Goal: Use online tool/utility

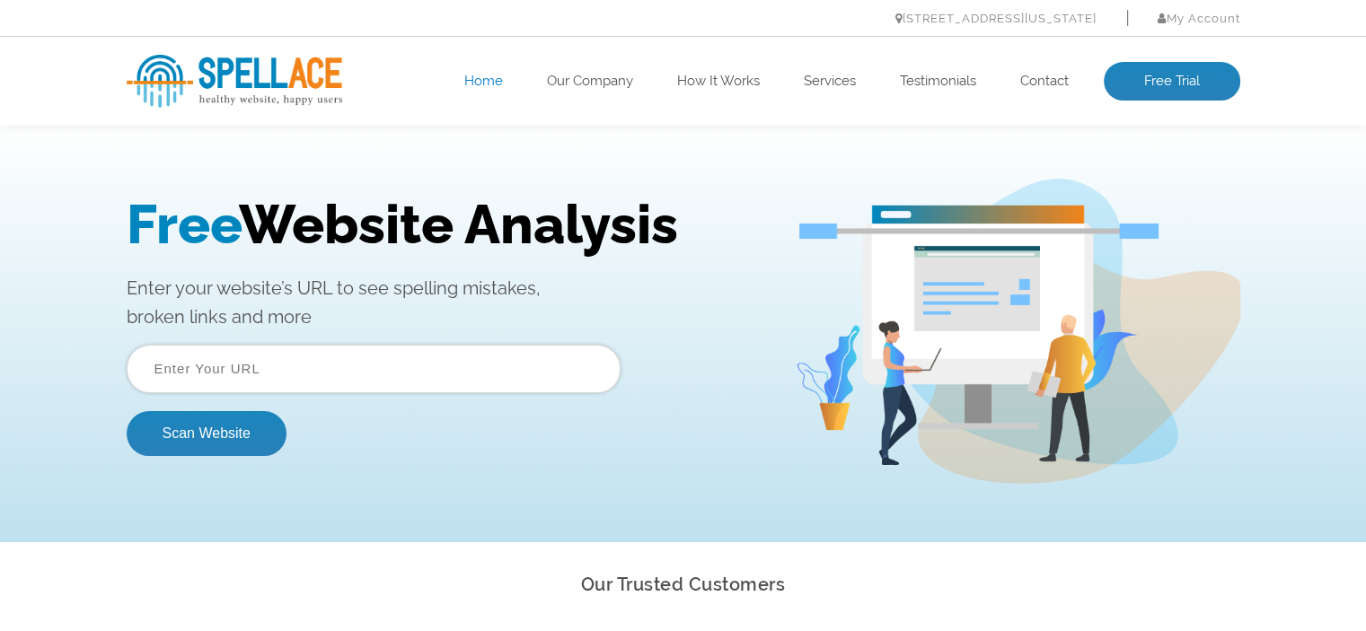
click at [315, 372] on input "text" at bounding box center [374, 369] width 494 height 48
paste input "[DOMAIN_NAME]"
type input "[DOMAIN_NAME]"
click at [215, 436] on button "Scan Website" at bounding box center [207, 433] width 160 height 45
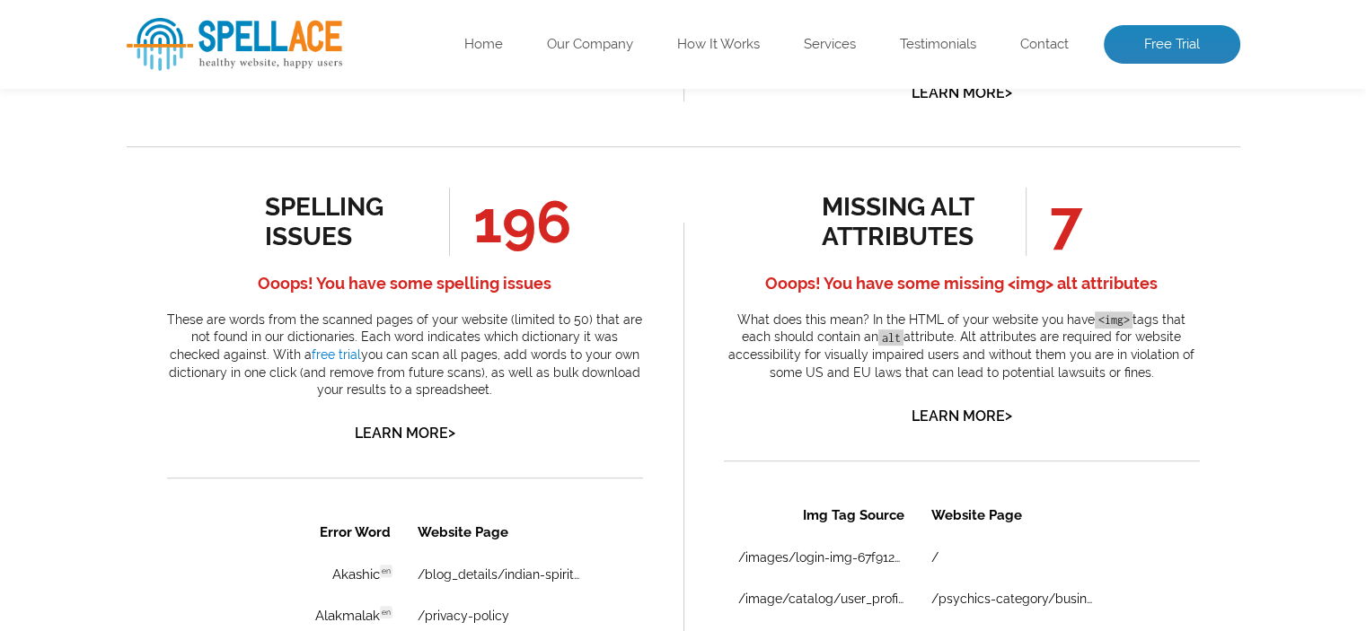
scroll to position [1077, 0]
